Goal: Check status: Check status

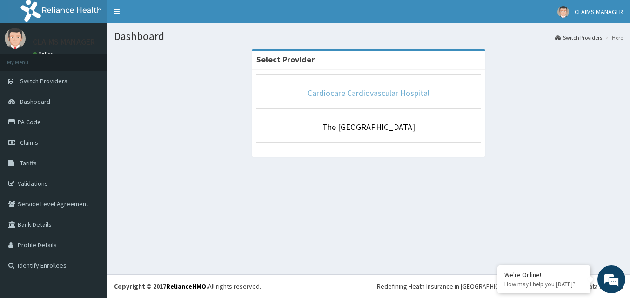
click at [342, 92] on link "Cardiocare Cardiovascular Hospital" at bounding box center [368, 92] width 122 height 11
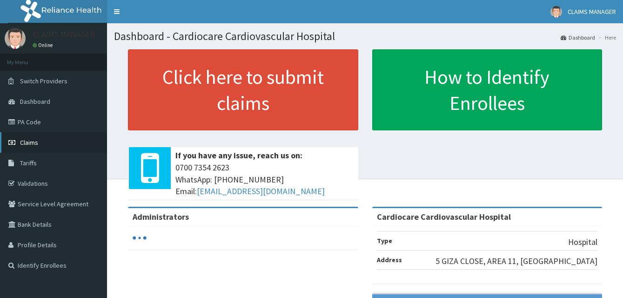
click at [33, 141] on span "Claims" at bounding box center [29, 142] width 18 height 8
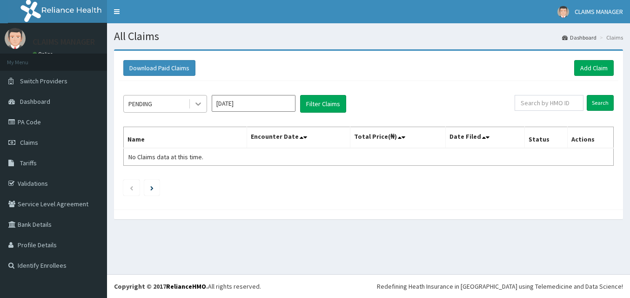
click at [198, 102] on icon at bounding box center [197, 103] width 9 height 9
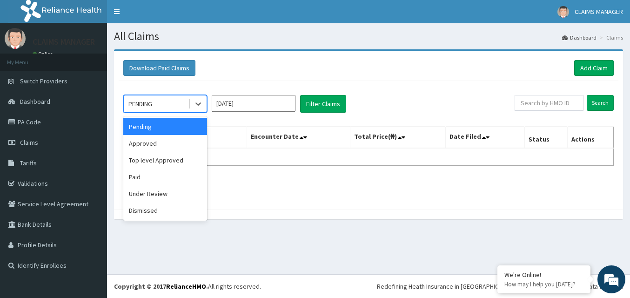
click at [283, 104] on input "[DATE]" at bounding box center [254, 103] width 84 height 17
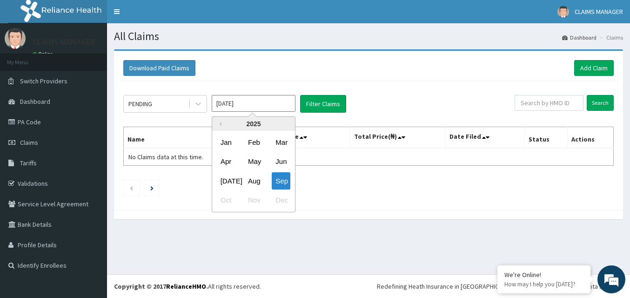
click at [283, 104] on input "[DATE]" at bounding box center [254, 103] width 84 height 17
click at [227, 161] on div "Apr" at bounding box center [226, 161] width 19 height 17
type input "Apr 2025"
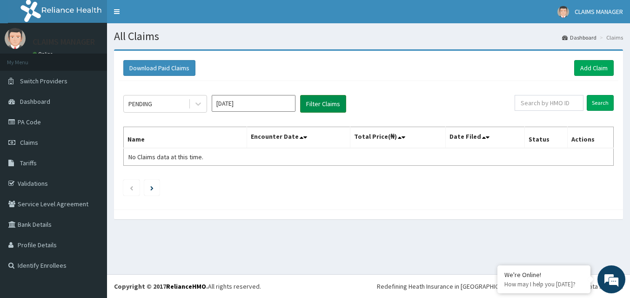
click at [315, 103] on button "Filter Claims" at bounding box center [323, 104] width 46 height 18
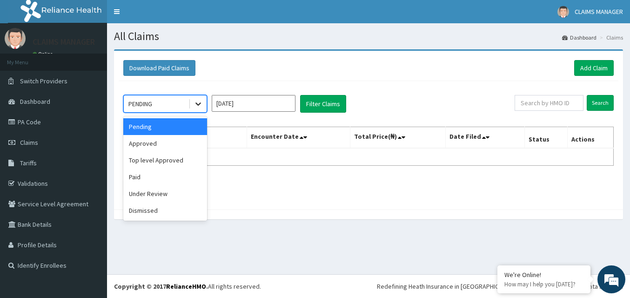
click at [200, 106] on icon at bounding box center [197, 103] width 9 height 9
click at [156, 147] on div "Approved" at bounding box center [165, 143] width 84 height 17
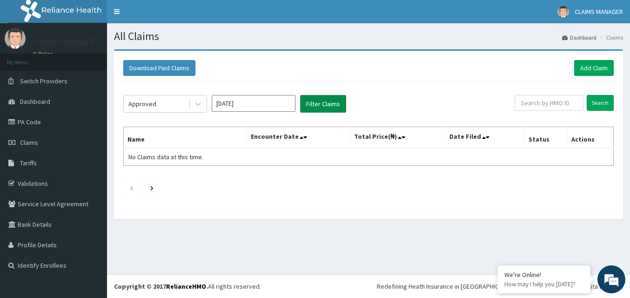
click at [314, 104] on button "Filter Claims" at bounding box center [323, 104] width 46 height 18
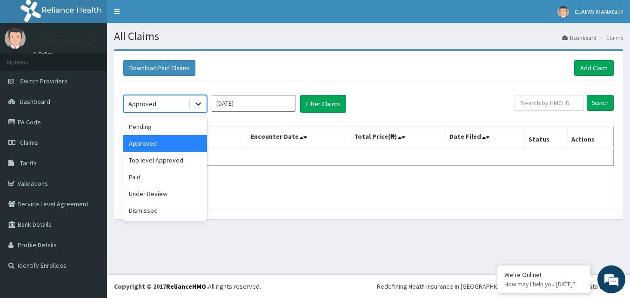
click at [199, 106] on icon at bounding box center [197, 103] width 9 height 9
click at [146, 193] on div "Under Review" at bounding box center [165, 193] width 84 height 17
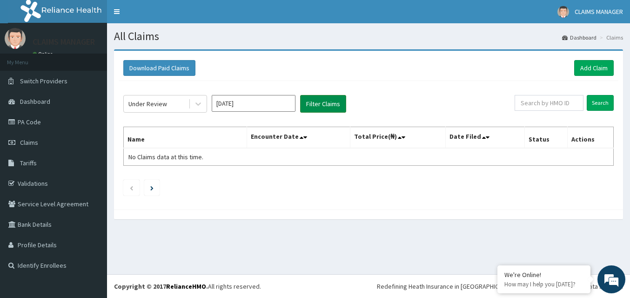
click at [316, 105] on button "Filter Claims" at bounding box center [323, 104] width 46 height 18
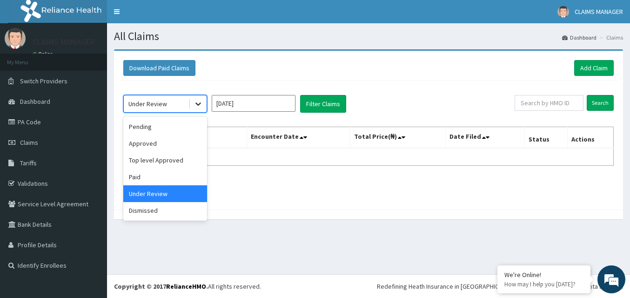
click at [200, 102] on icon at bounding box center [197, 103] width 9 height 9
click at [148, 211] on div "Dismissed" at bounding box center [165, 210] width 84 height 17
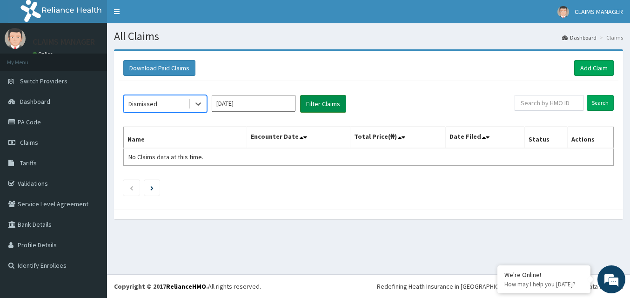
click at [323, 105] on button "Filter Claims" at bounding box center [323, 104] width 46 height 18
click at [328, 104] on button "Filter Claims" at bounding box center [323, 104] width 46 height 18
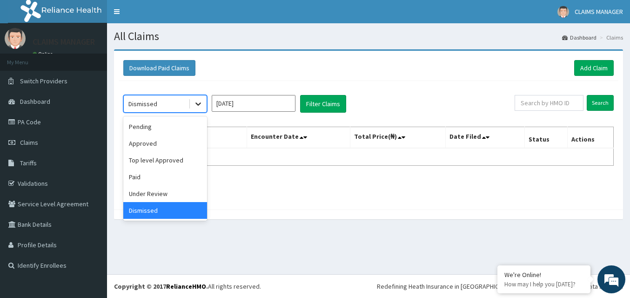
click at [197, 103] on icon at bounding box center [197, 103] width 9 height 9
click at [145, 176] on div "Paid" at bounding box center [165, 176] width 84 height 17
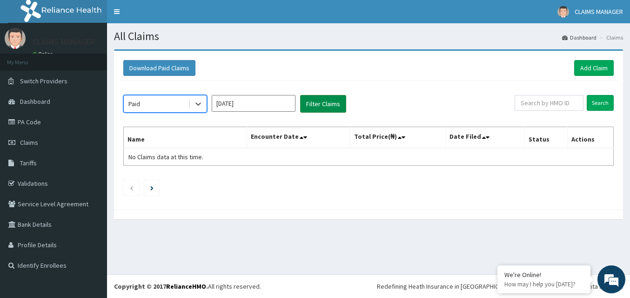
click at [316, 105] on button "Filter Claims" at bounding box center [323, 104] width 46 height 18
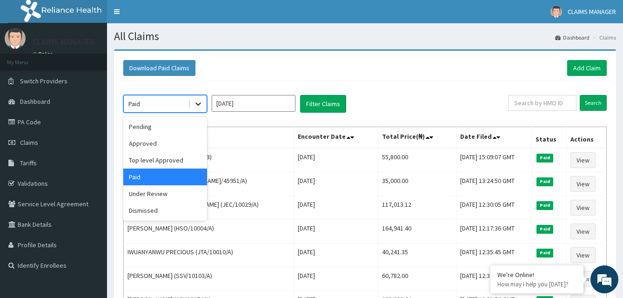
click at [195, 103] on icon at bounding box center [197, 103] width 9 height 9
click at [159, 207] on div "Dismissed" at bounding box center [165, 210] width 84 height 17
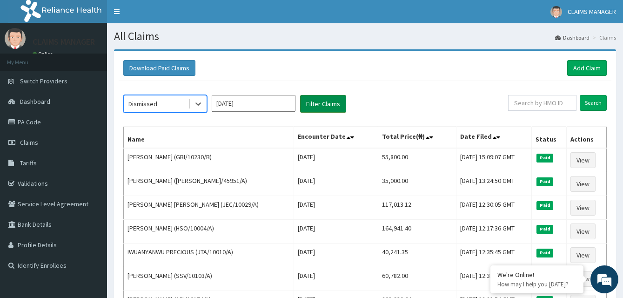
click at [313, 106] on button "Filter Claims" at bounding box center [323, 104] width 46 height 18
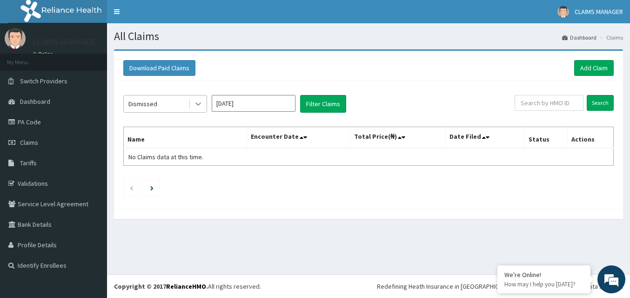
click at [195, 102] on icon at bounding box center [197, 103] width 9 height 9
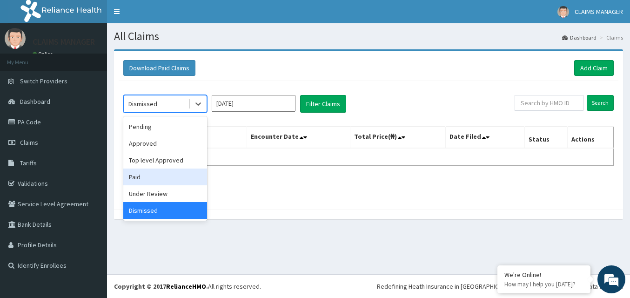
click at [137, 178] on div "Paid" at bounding box center [165, 176] width 84 height 17
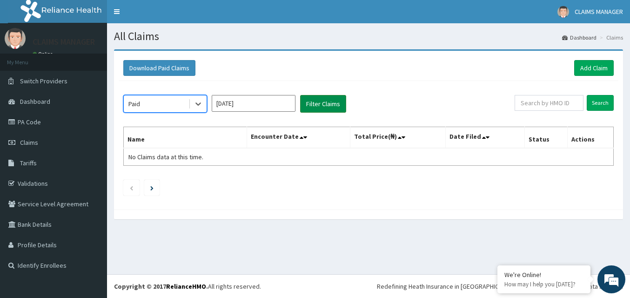
click at [320, 104] on button "Filter Claims" at bounding box center [323, 104] width 46 height 18
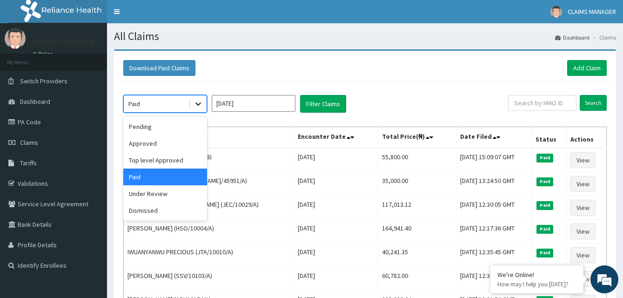
click at [199, 106] on icon at bounding box center [197, 103] width 9 height 9
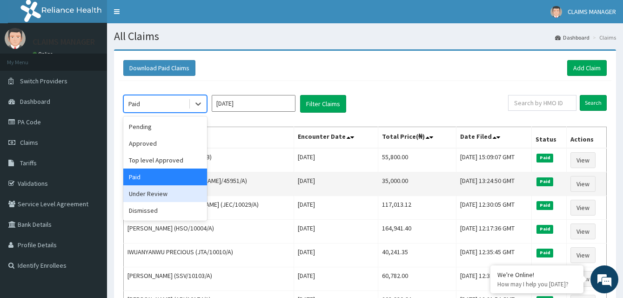
click at [146, 193] on div "Under Review" at bounding box center [165, 193] width 84 height 17
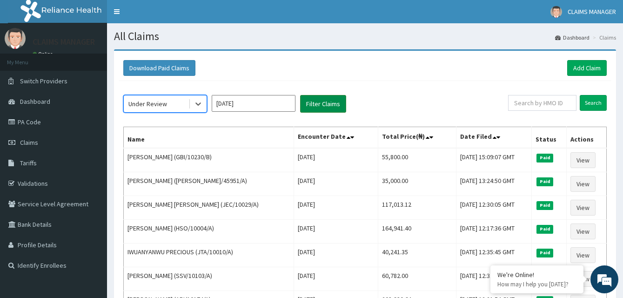
click at [315, 106] on button "Filter Claims" at bounding box center [323, 104] width 46 height 18
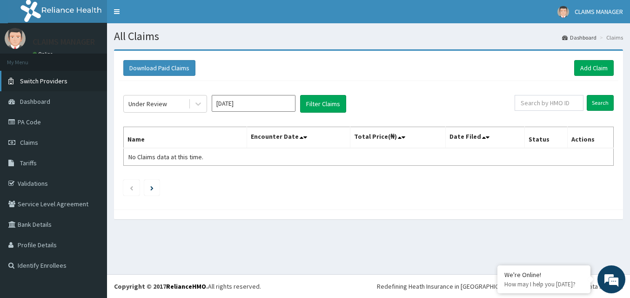
click at [31, 81] on span "Switch Providers" at bounding box center [43, 81] width 47 height 8
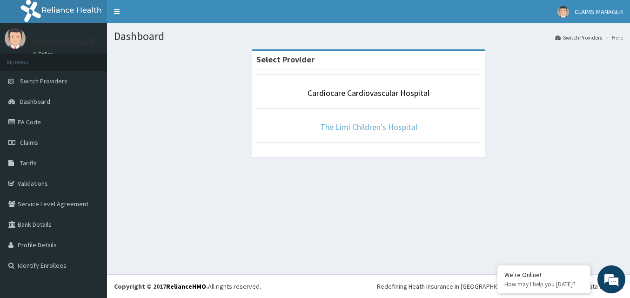
click at [341, 124] on link "The Limi Children's Hospital" at bounding box center [368, 126] width 97 height 11
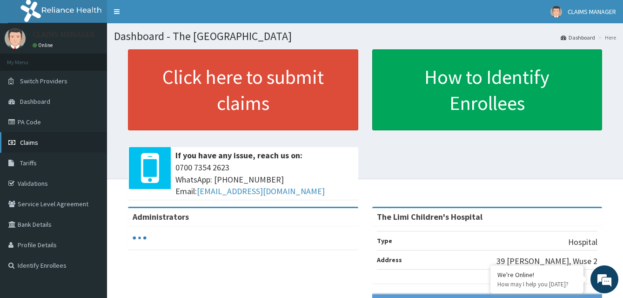
click at [22, 142] on span "Claims" at bounding box center [29, 142] width 18 height 8
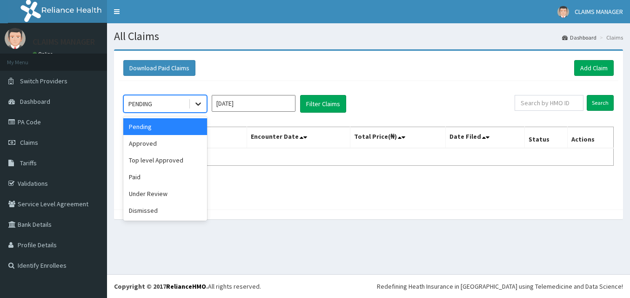
click at [198, 108] on icon at bounding box center [197, 103] width 9 height 9
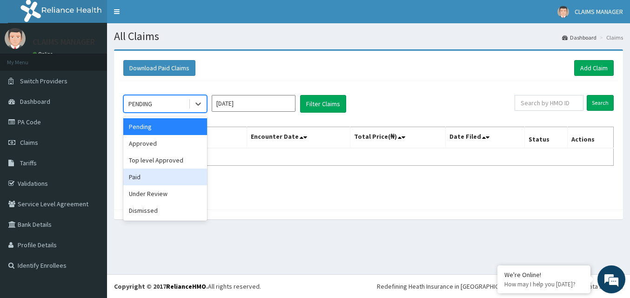
click at [140, 180] on div "Paid" at bounding box center [165, 176] width 84 height 17
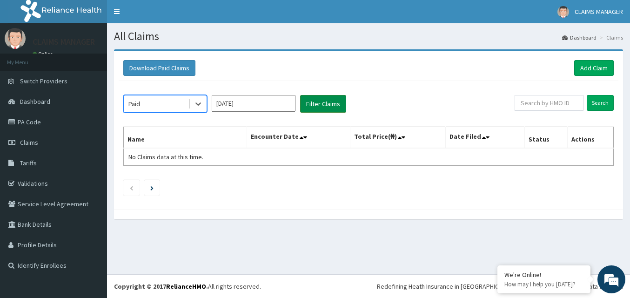
click at [320, 100] on button "Filter Claims" at bounding box center [323, 104] width 46 height 18
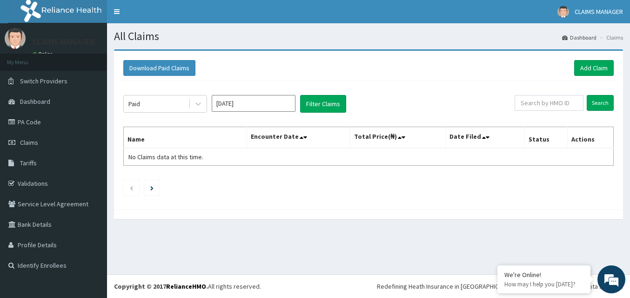
click at [284, 100] on input "Sep 2025" at bounding box center [254, 103] width 84 height 17
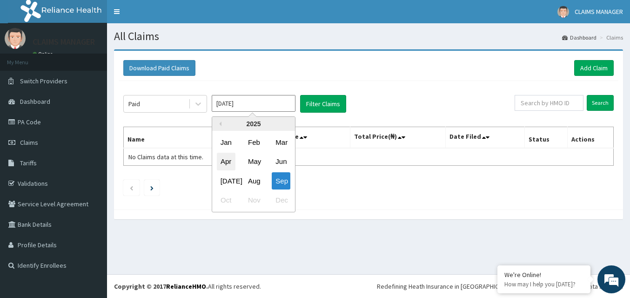
click at [227, 164] on div "Apr" at bounding box center [226, 161] width 19 height 17
type input "Apr 2025"
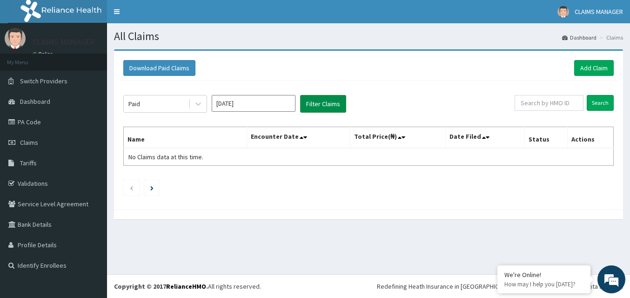
click at [326, 102] on button "Filter Claims" at bounding box center [323, 104] width 46 height 18
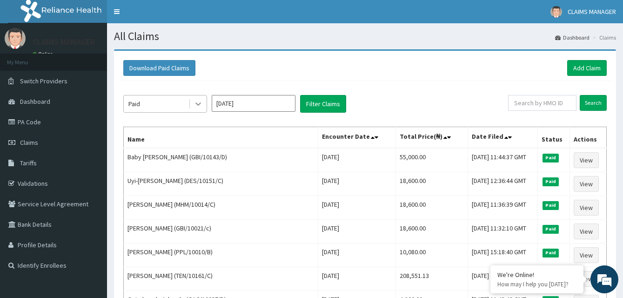
click at [194, 104] on icon at bounding box center [197, 103] width 9 height 9
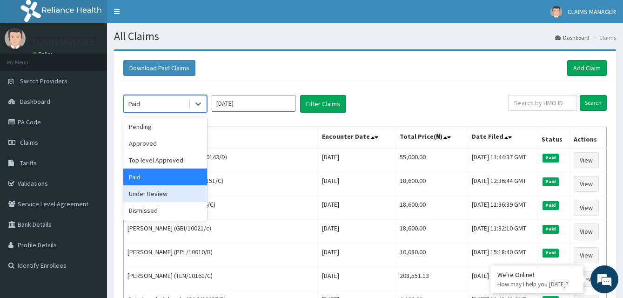
click at [143, 194] on div "Under Review" at bounding box center [165, 193] width 84 height 17
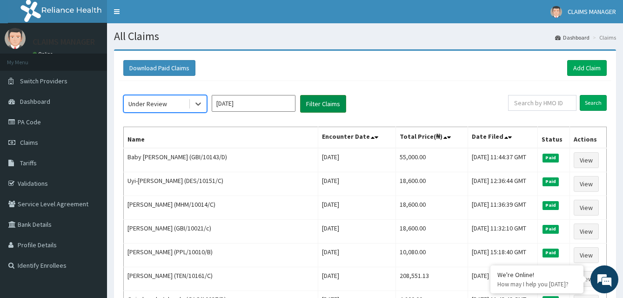
click at [312, 105] on button "Filter Claims" at bounding box center [323, 104] width 46 height 18
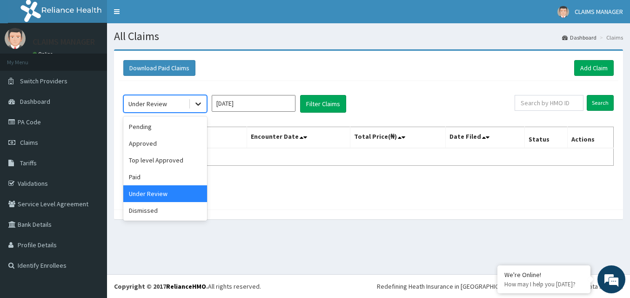
click at [197, 103] on icon at bounding box center [197, 103] width 9 height 9
click at [133, 177] on div "Paid" at bounding box center [165, 176] width 84 height 17
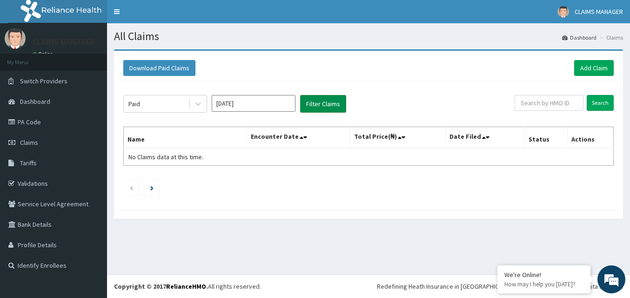
click at [309, 104] on button "Filter Claims" at bounding box center [323, 104] width 46 height 18
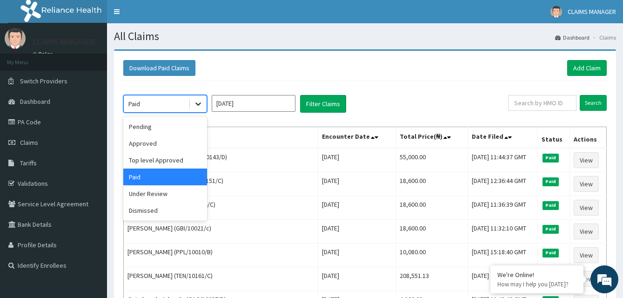
click at [200, 105] on icon at bounding box center [197, 103] width 9 height 9
click at [139, 212] on div "Dismissed" at bounding box center [165, 210] width 84 height 17
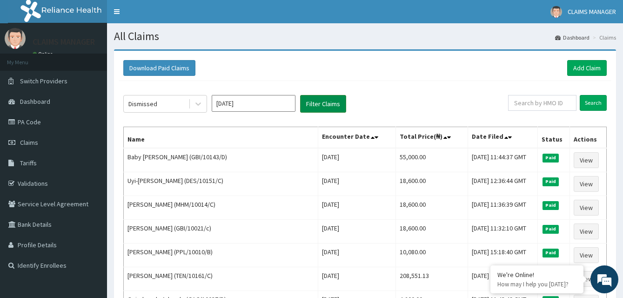
click at [320, 101] on button "Filter Claims" at bounding box center [323, 104] width 46 height 18
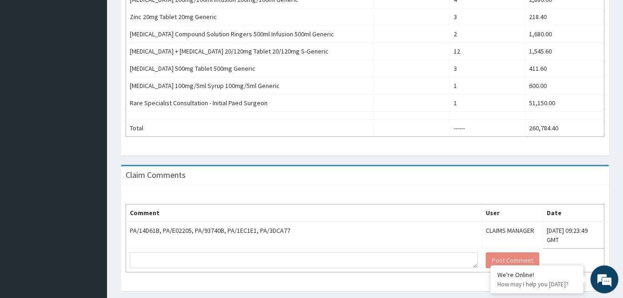
scroll to position [665, 0]
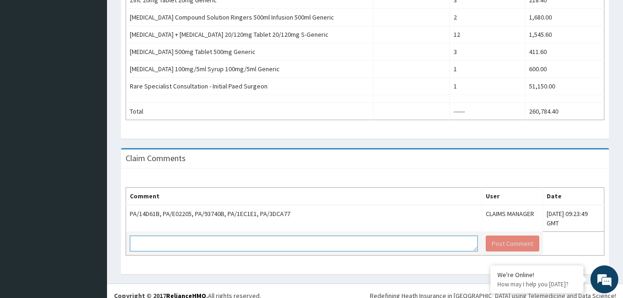
click at [179, 236] on textarea at bounding box center [304, 243] width 348 height 16
type textarea "we are still expecting payment"
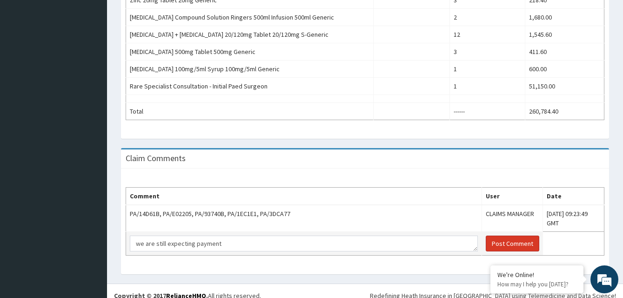
click at [486, 235] on button "Post Comment" at bounding box center [512, 243] width 53 height 16
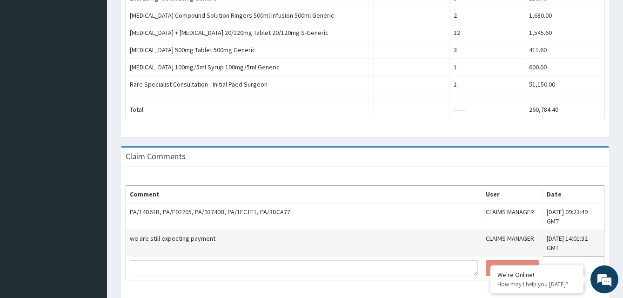
scroll to position [683, 0]
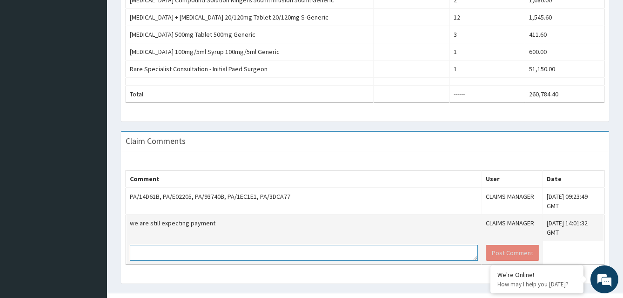
click at [183, 245] on textarea at bounding box center [304, 253] width 348 height 16
type textarea "sorry it is a duplicate dismiss"
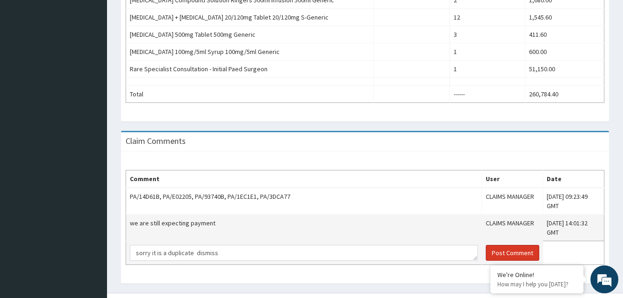
click at [486, 245] on button "Post Comment" at bounding box center [512, 253] width 53 height 16
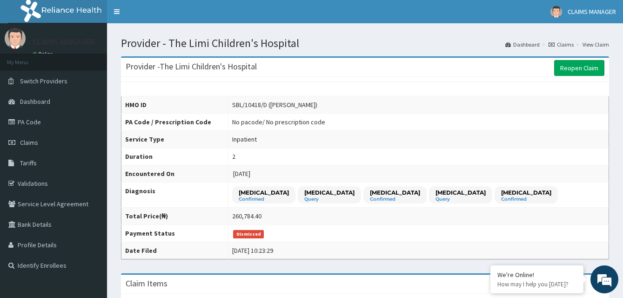
drag, startPoint x: 226, startPoint y: 105, endPoint x: 261, endPoint y: 105, distance: 34.4
click at [261, 105] on div "SBL/10418/D ([PERSON_NAME])" at bounding box center [274, 104] width 85 height 9
copy div "SBL/10418/D"
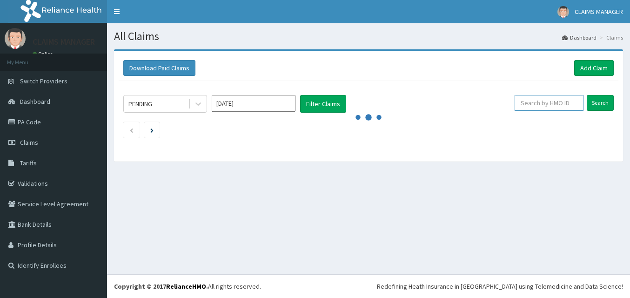
click at [532, 104] on input "text" at bounding box center [548, 103] width 69 height 16
paste input "SBL/10418/D"
type input "SBL/10418/D"
click at [597, 102] on input "Search" at bounding box center [599, 103] width 27 height 16
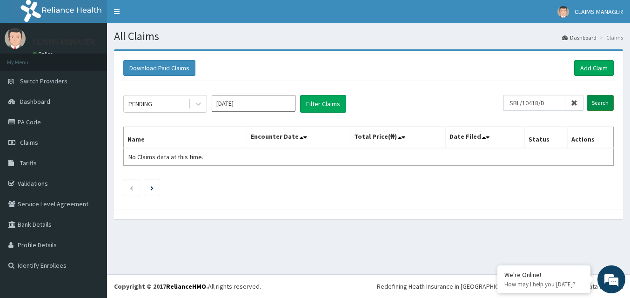
click at [599, 102] on input "Search" at bounding box center [599, 103] width 27 height 16
